Goal: Task Accomplishment & Management: Manage account settings

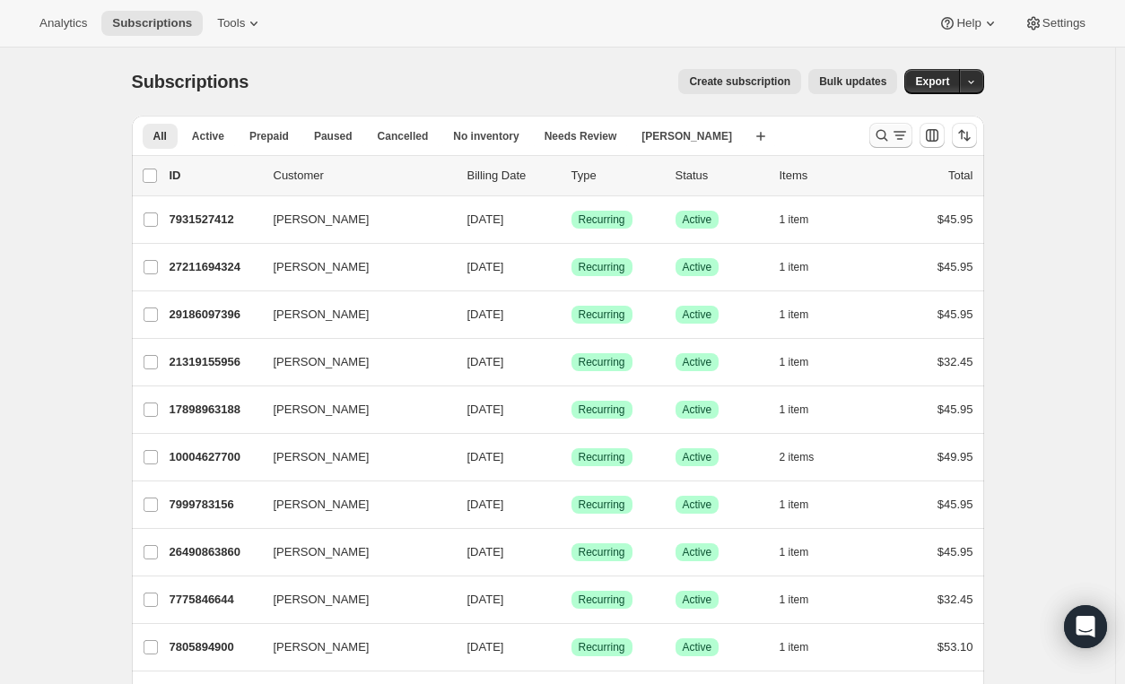
click at [882, 131] on icon "Search and filter results" at bounding box center [882, 135] width 18 height 18
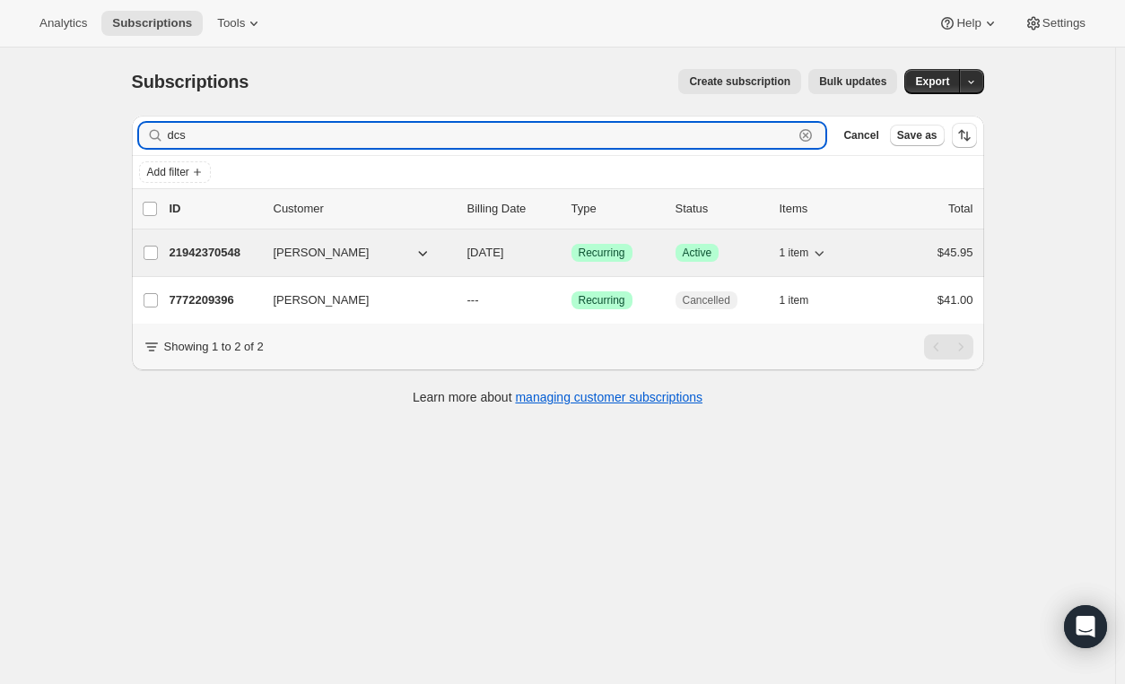
type input "dcs"
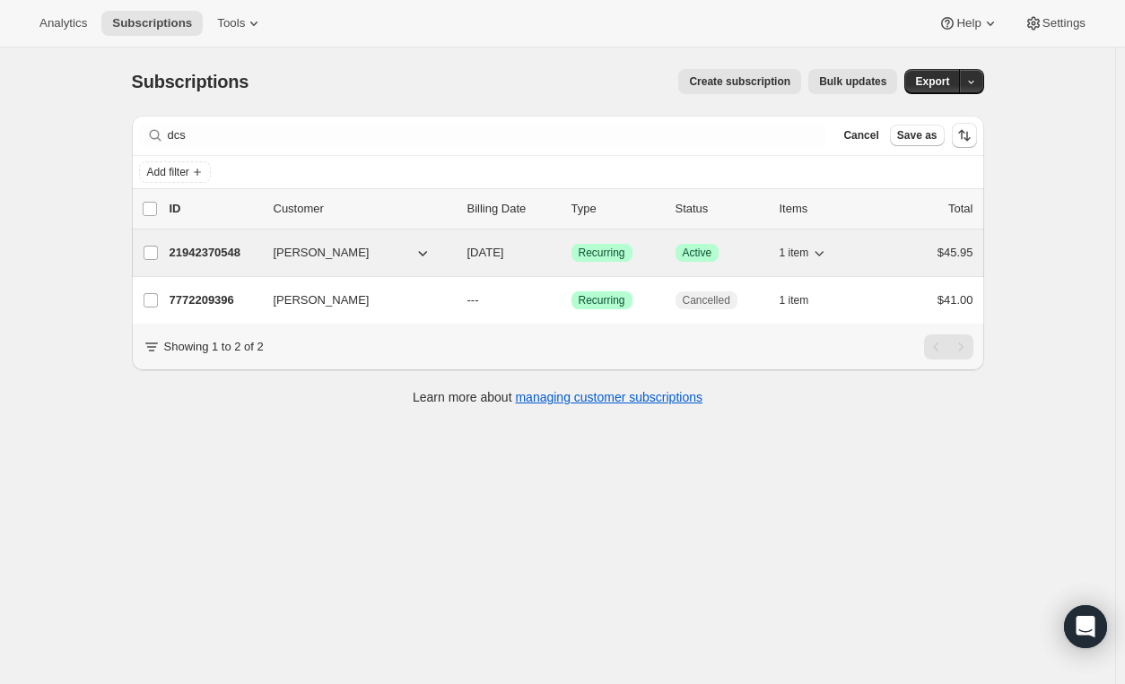
click at [750, 261] on div "21942370548 [PERSON_NAME] [DATE] Success Recurring Success Active 1 item $45.95" at bounding box center [572, 252] width 804 height 25
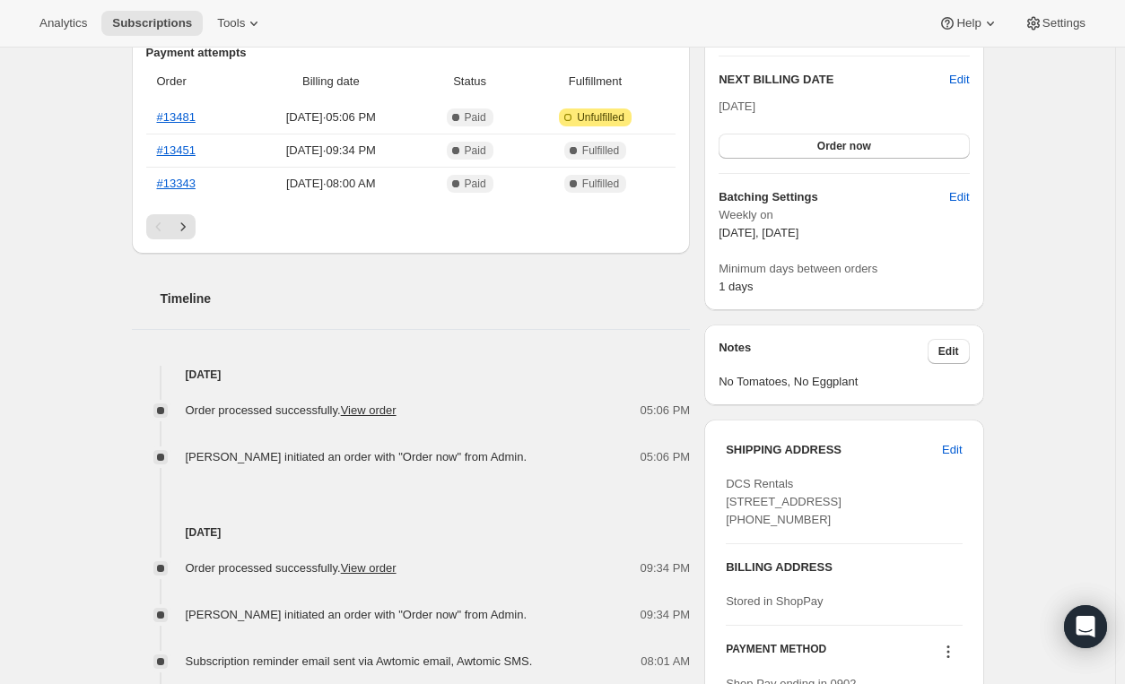
scroll to position [466, 0]
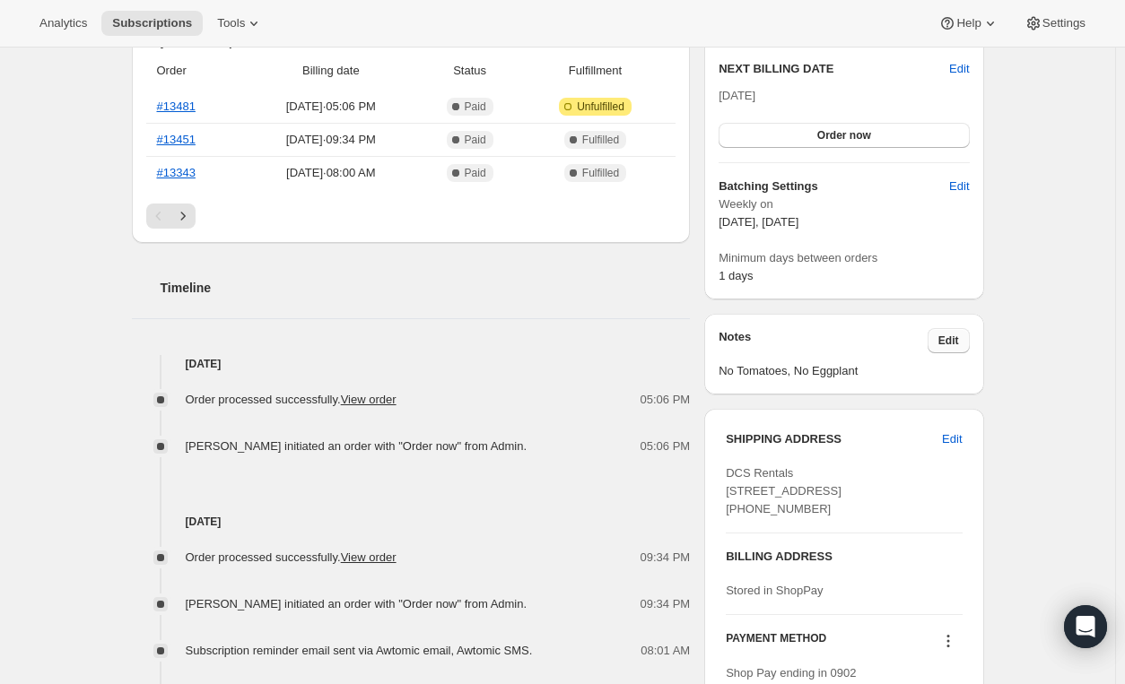
click at [954, 336] on span "Edit" at bounding box center [948, 341] width 21 height 14
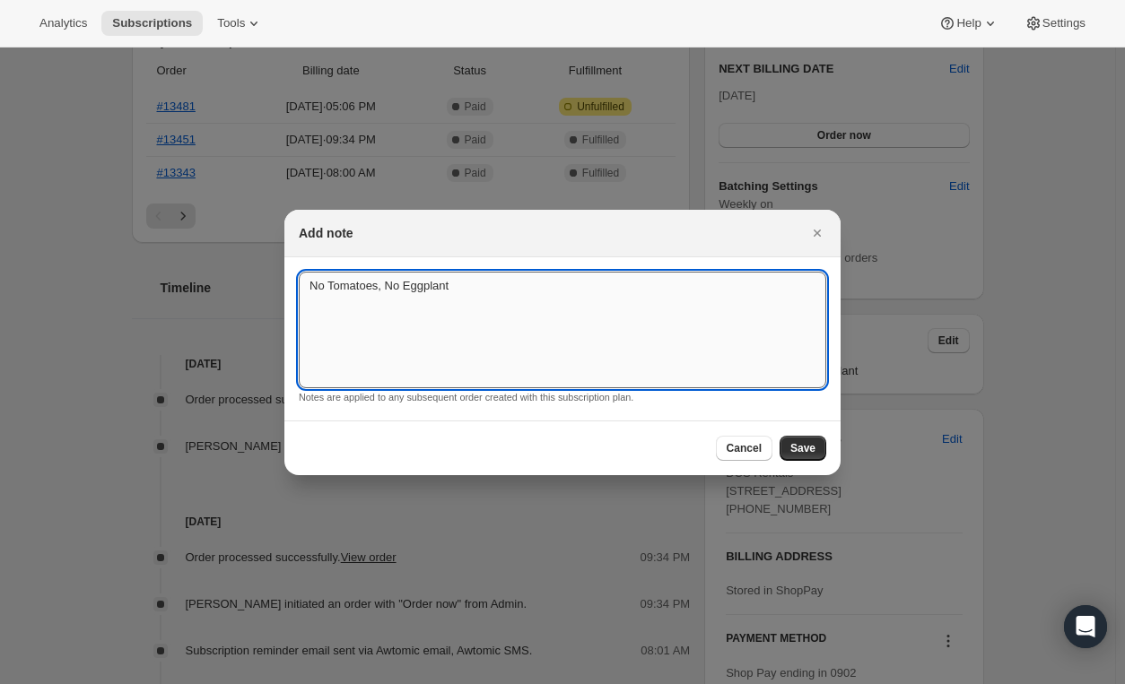
click at [468, 286] on textarea "No Tomatoes, No Eggplant" at bounding box center [562, 330] width 527 height 117
type textarea "No Tomatoes, No Eggplant - Cherry Tomatoes OK"
click at [800, 441] on span "Save" at bounding box center [802, 448] width 25 height 14
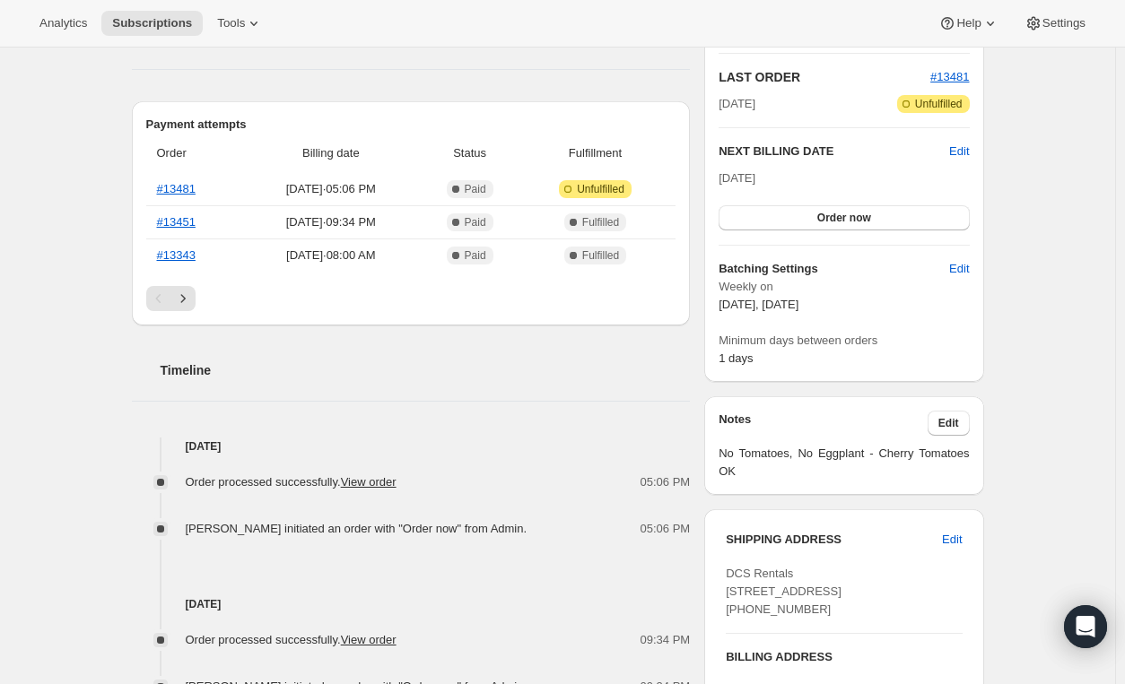
scroll to position [0, 0]
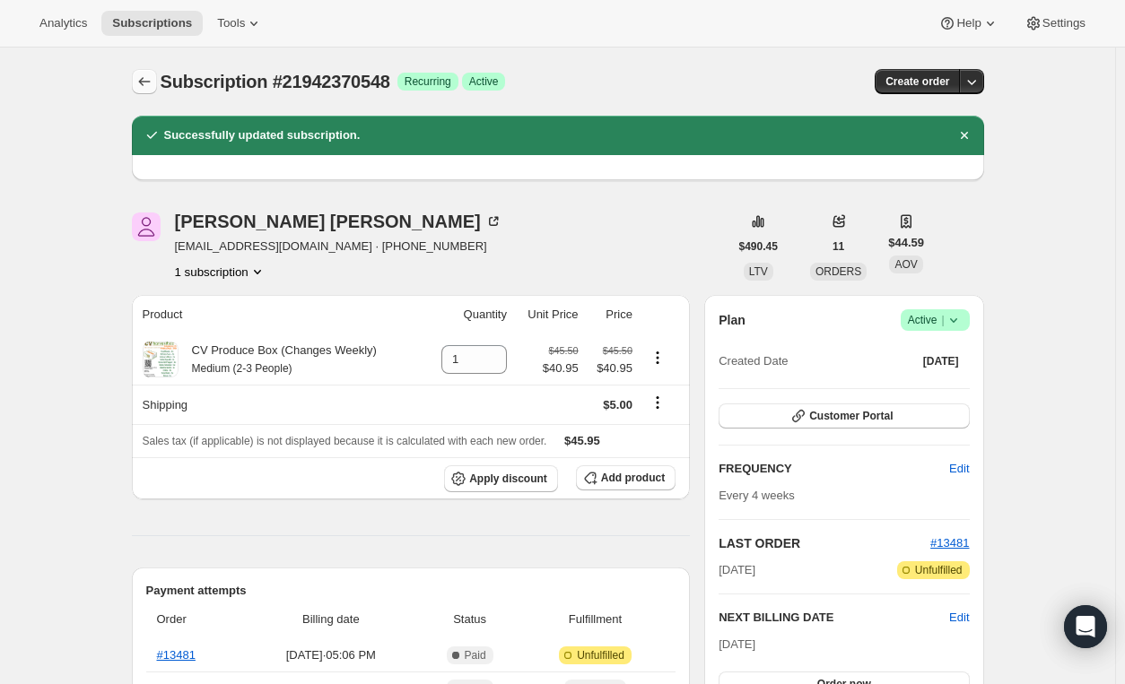
click at [151, 74] on icon "Subscriptions" at bounding box center [144, 82] width 18 height 18
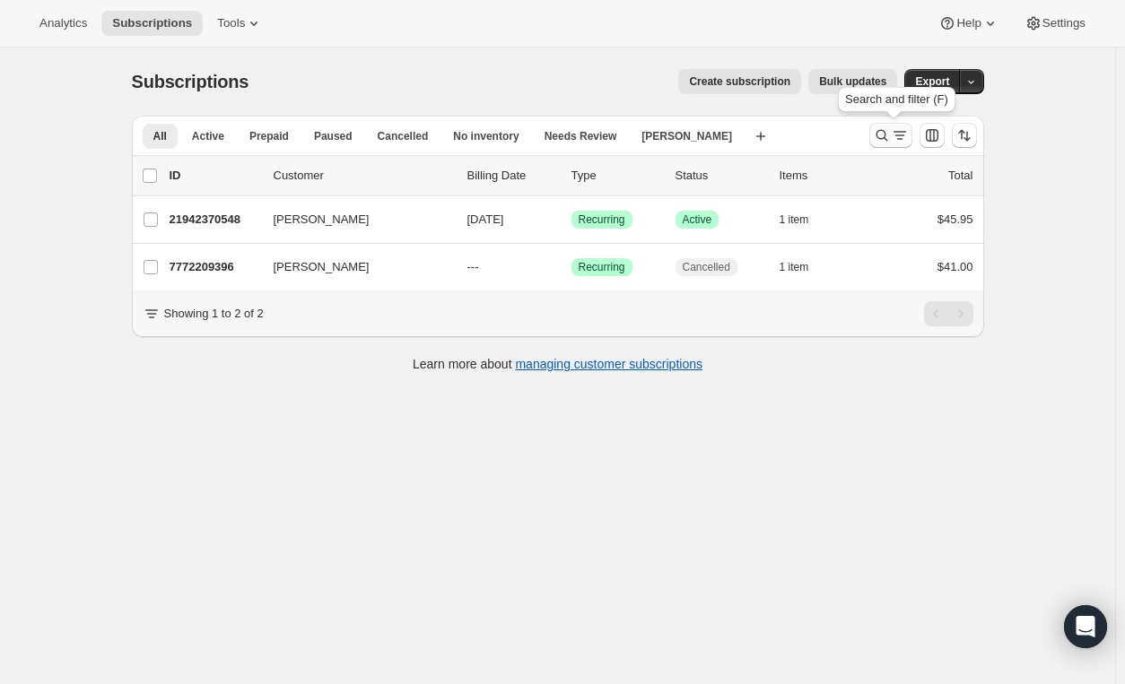
click at [887, 135] on icon "Search and filter results" at bounding box center [881, 136] width 12 height 12
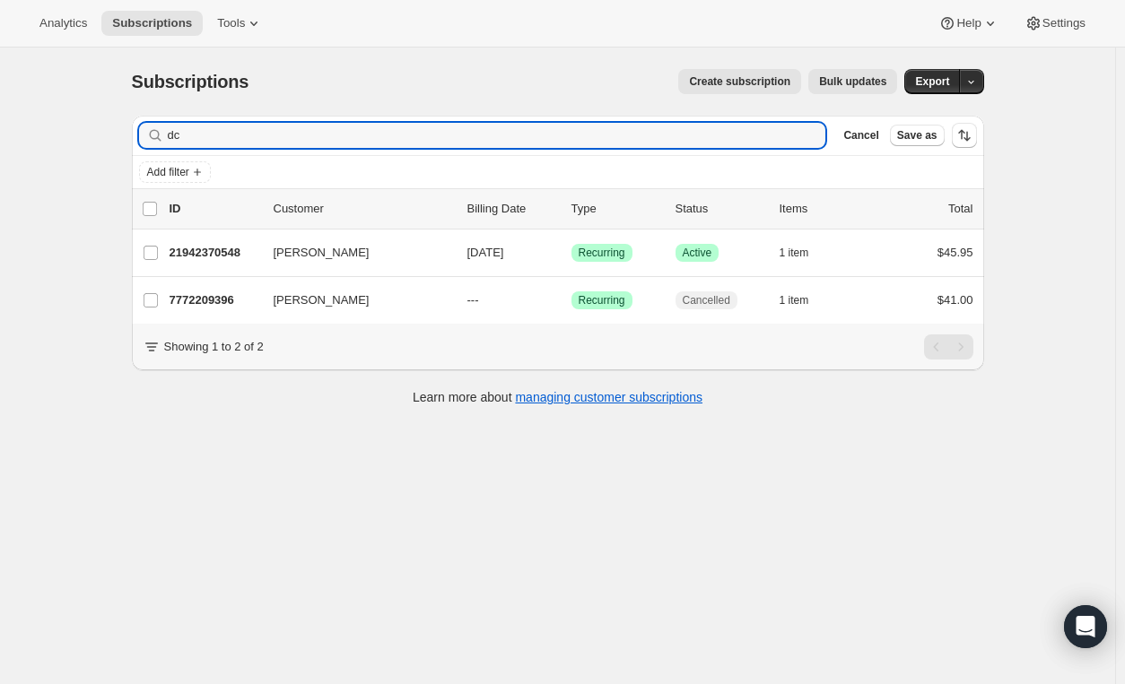
type input "d"
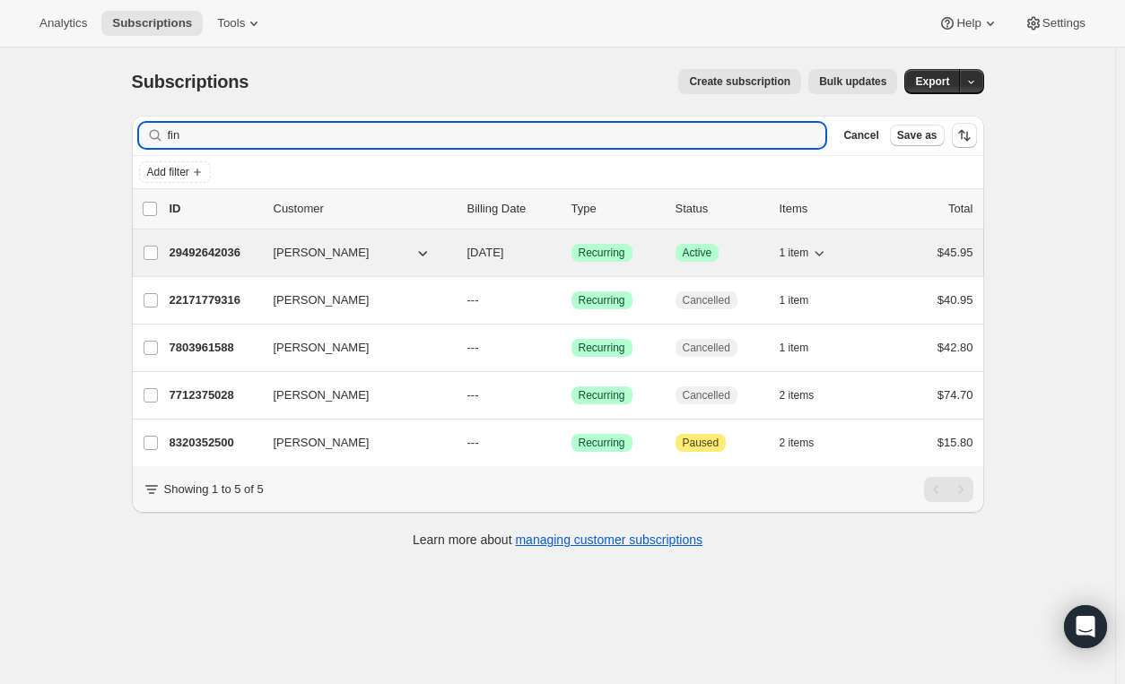
type input "fin"
click at [755, 247] on p "Success Active" at bounding box center [720, 253] width 90 height 18
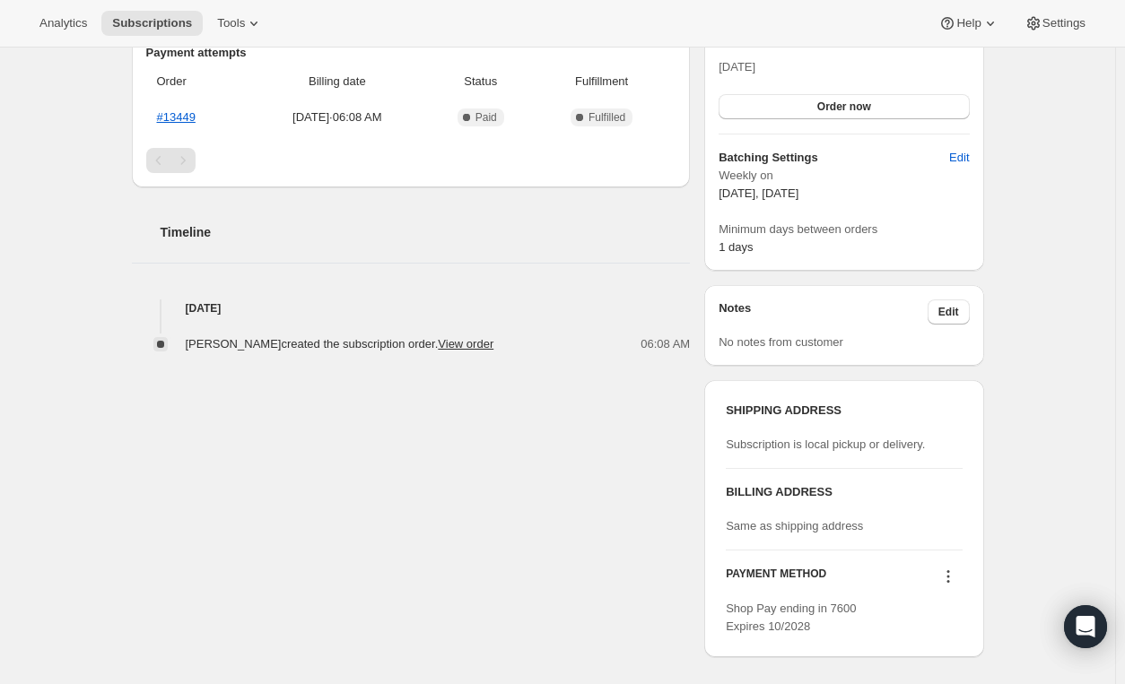
scroll to position [97, 0]
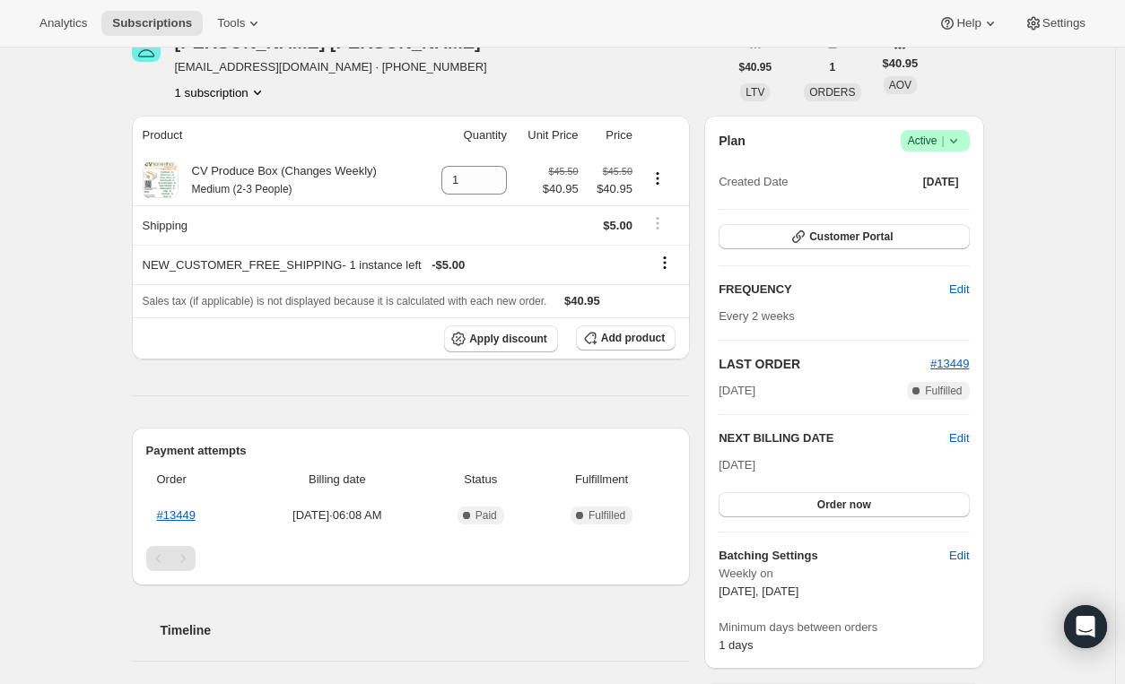
click at [962, 143] on icon at bounding box center [953, 141] width 18 height 18
click at [948, 206] on span "Cancel subscription" at bounding box center [940, 205] width 101 height 13
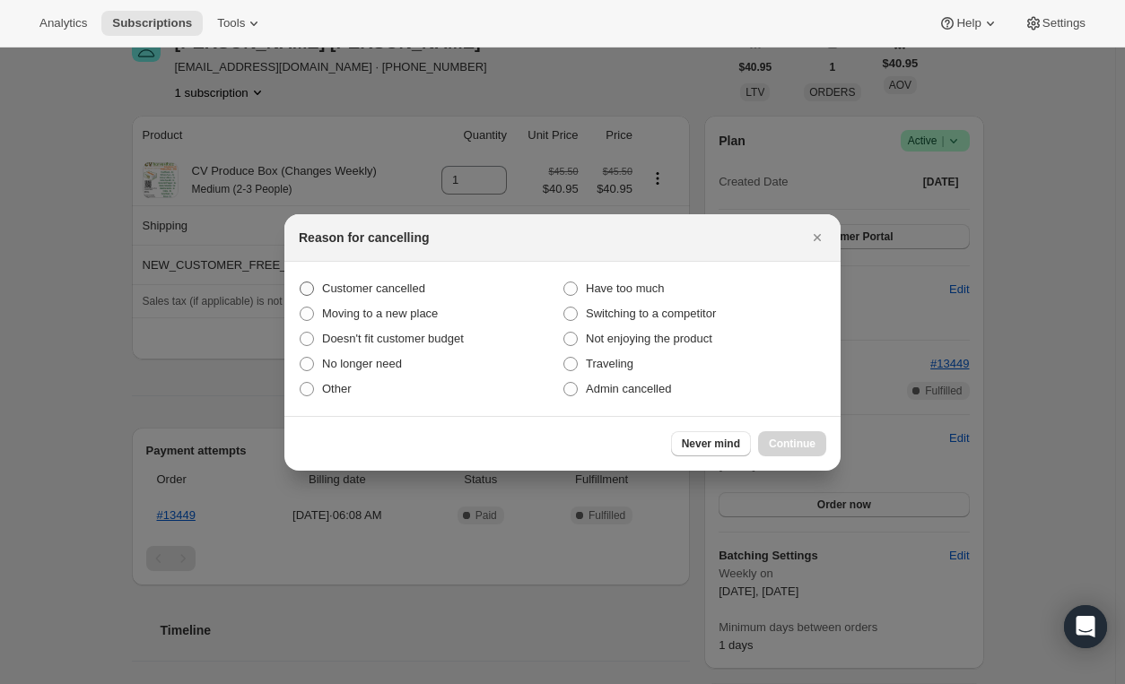
click at [303, 288] on span ":rj5:" at bounding box center [307, 289] width 14 height 14
click at [300, 283] on input "Customer cancelled" at bounding box center [300, 282] width 1 height 1
radio input "true"
click at [796, 443] on span "Continue" at bounding box center [792, 444] width 47 height 14
click at [796, 443] on div "Never mind Continue" at bounding box center [562, 443] width 556 height 55
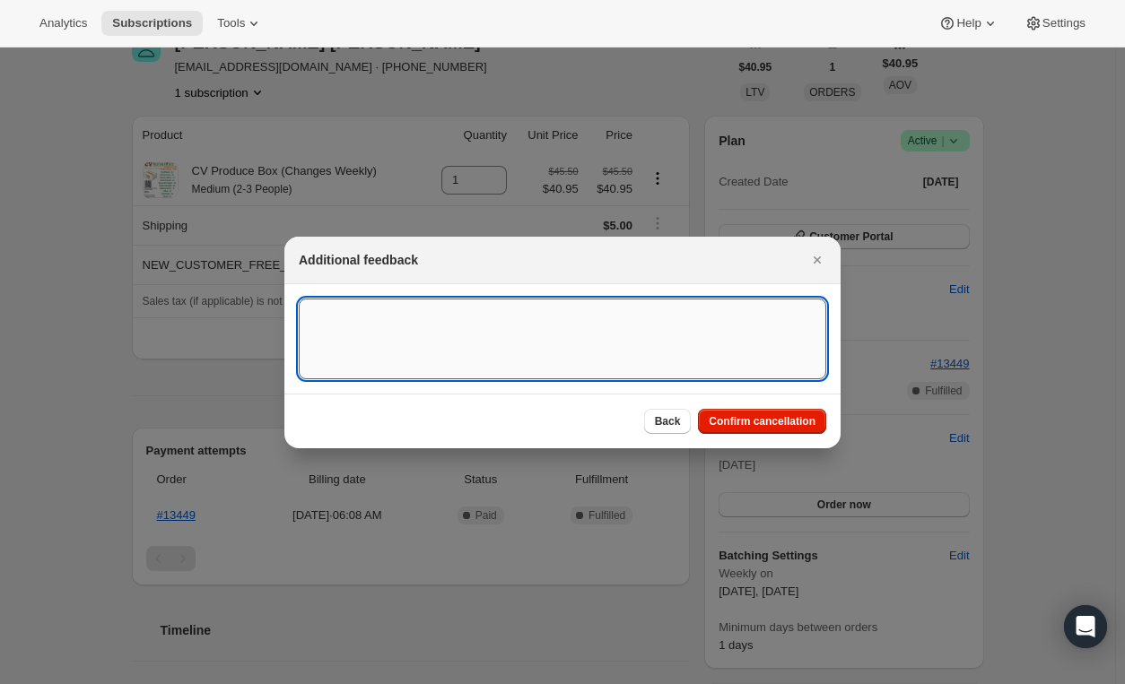
click at [387, 315] on textarea ":rj5:" at bounding box center [562, 339] width 527 height 81
type textarea "Received email"
click at [742, 420] on span "Confirm cancellation" at bounding box center [762, 421] width 107 height 14
